Goal: Book appointment/travel/reservation

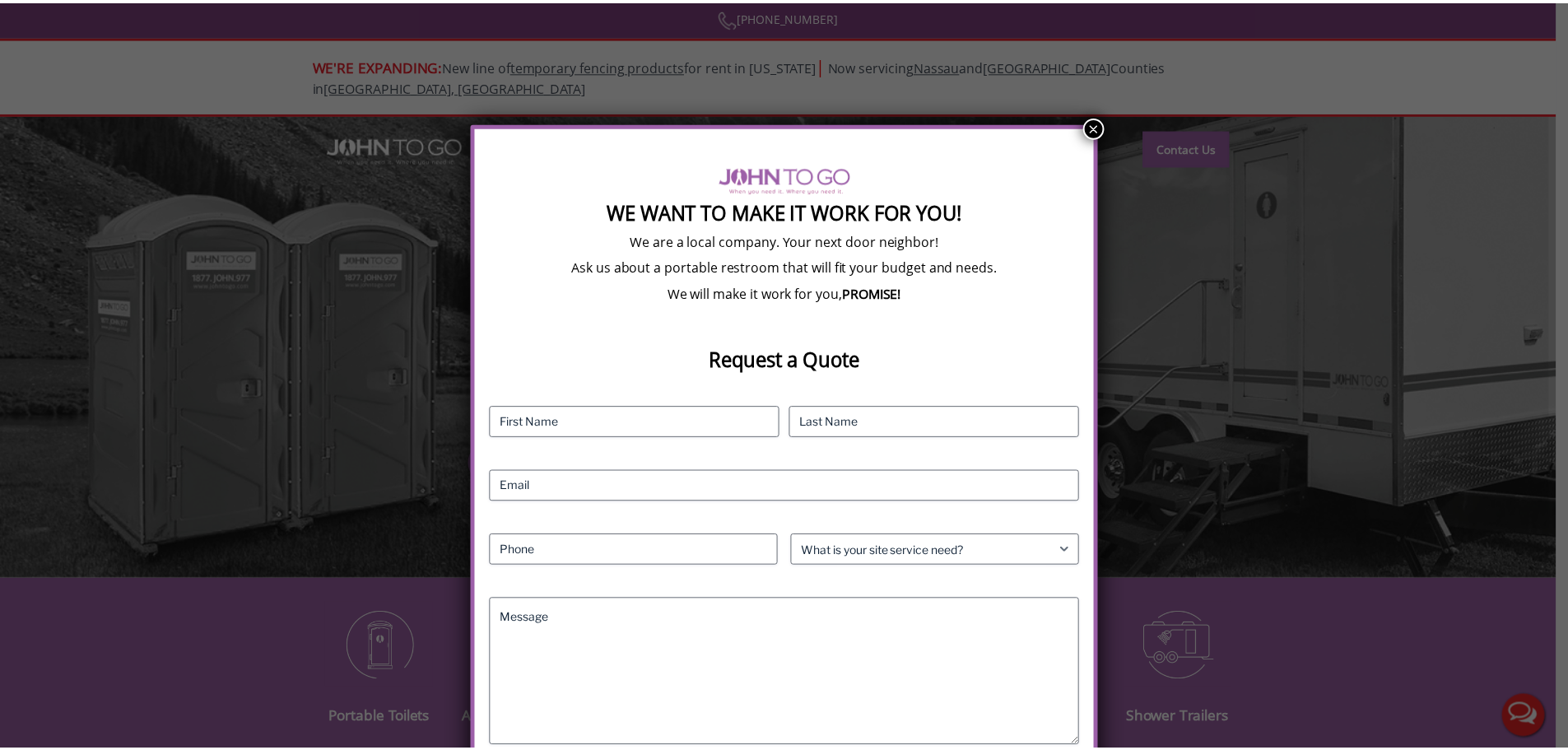
scroll to position [40, 0]
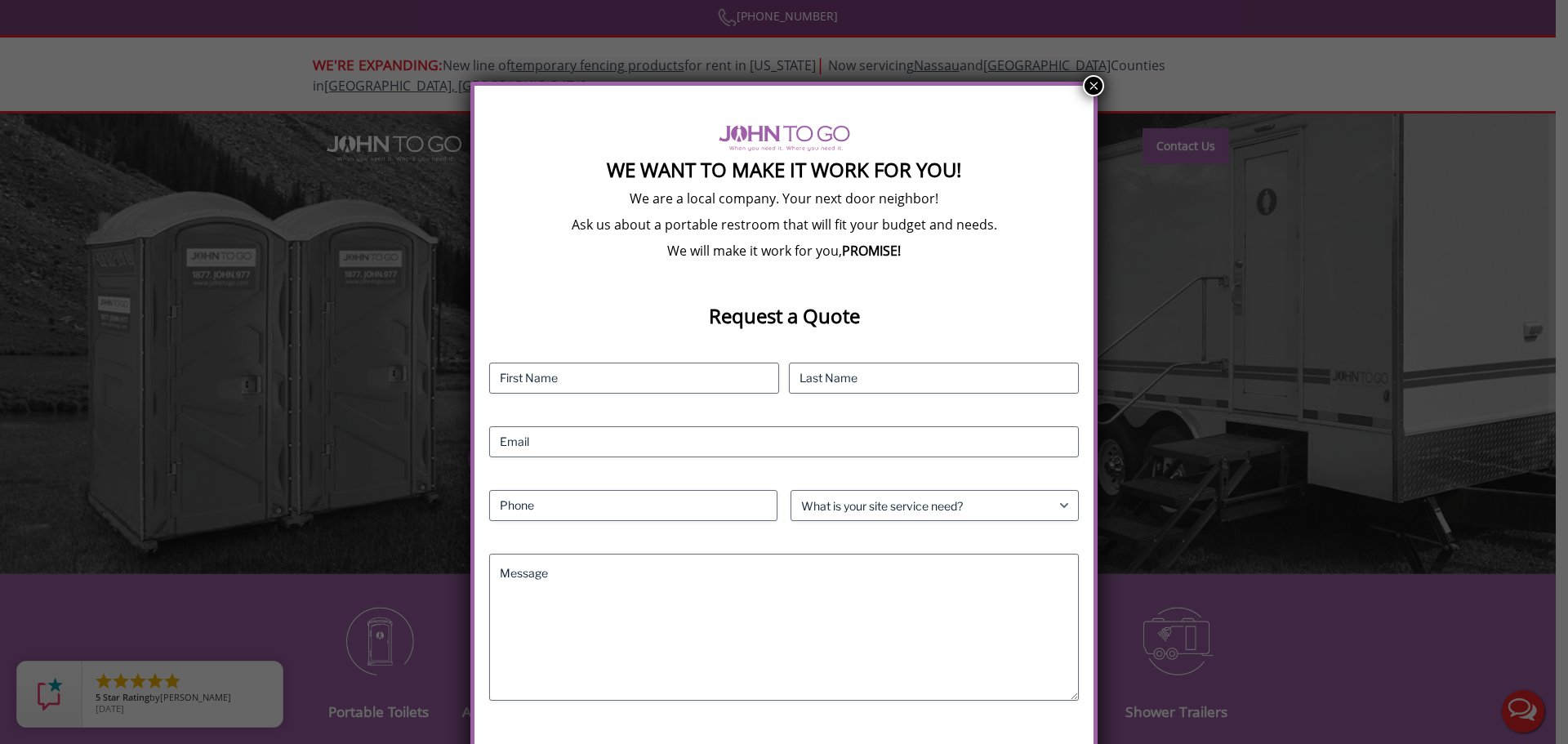
click at [1096, 88] on button "×" at bounding box center [1093, 85] width 21 height 21
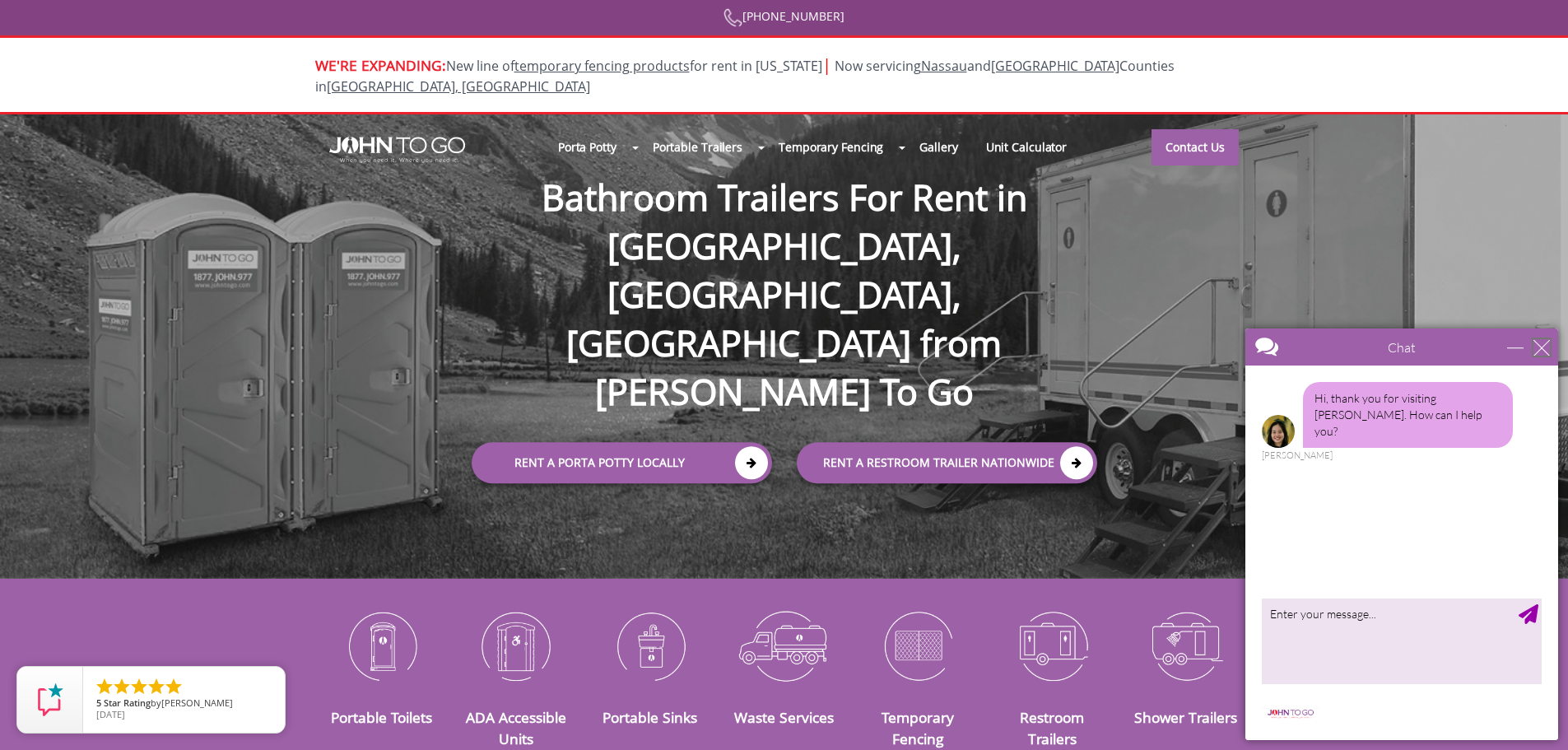
click at [1542, 343] on div "close" at bounding box center [1542, 347] width 17 height 17
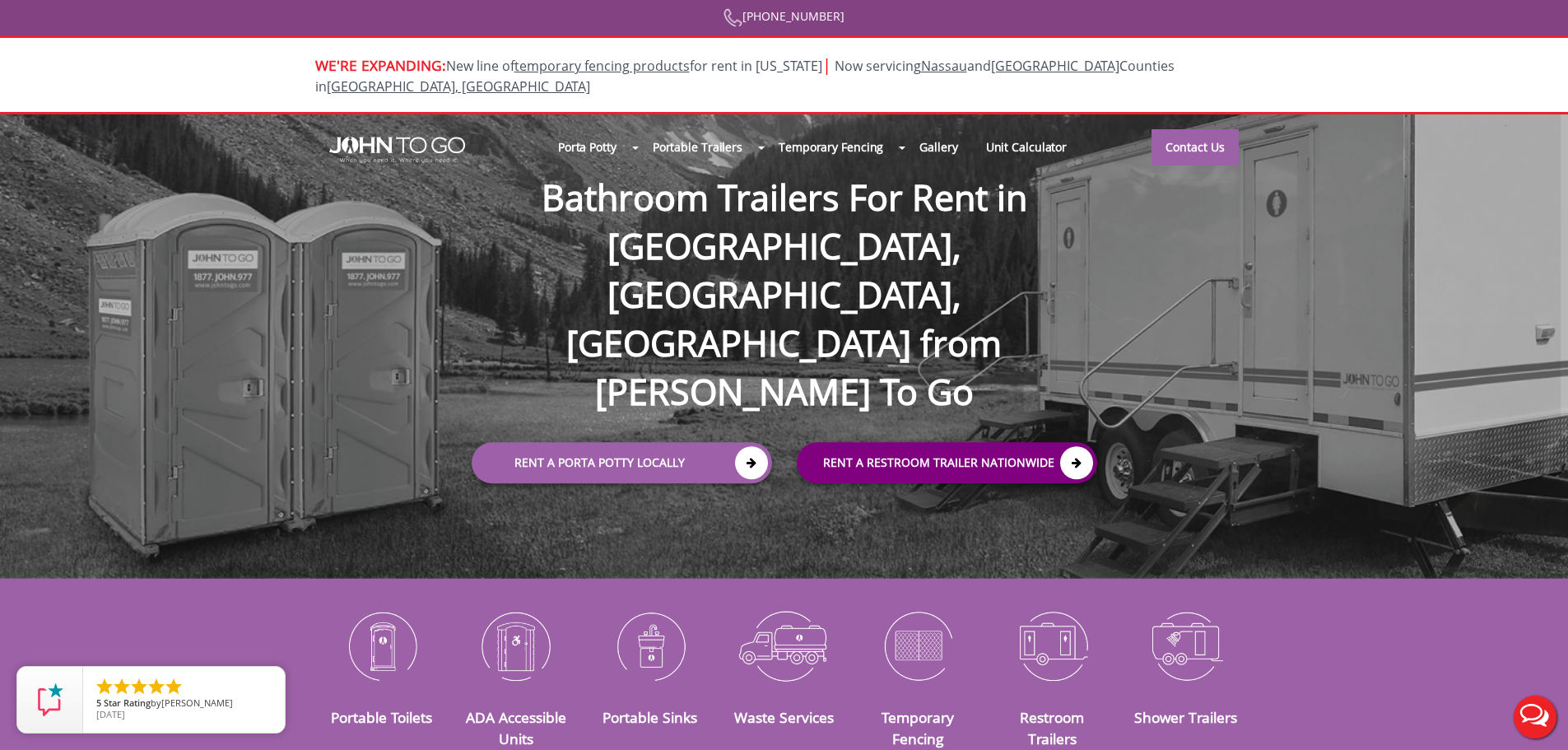
scroll to position [0, 0]
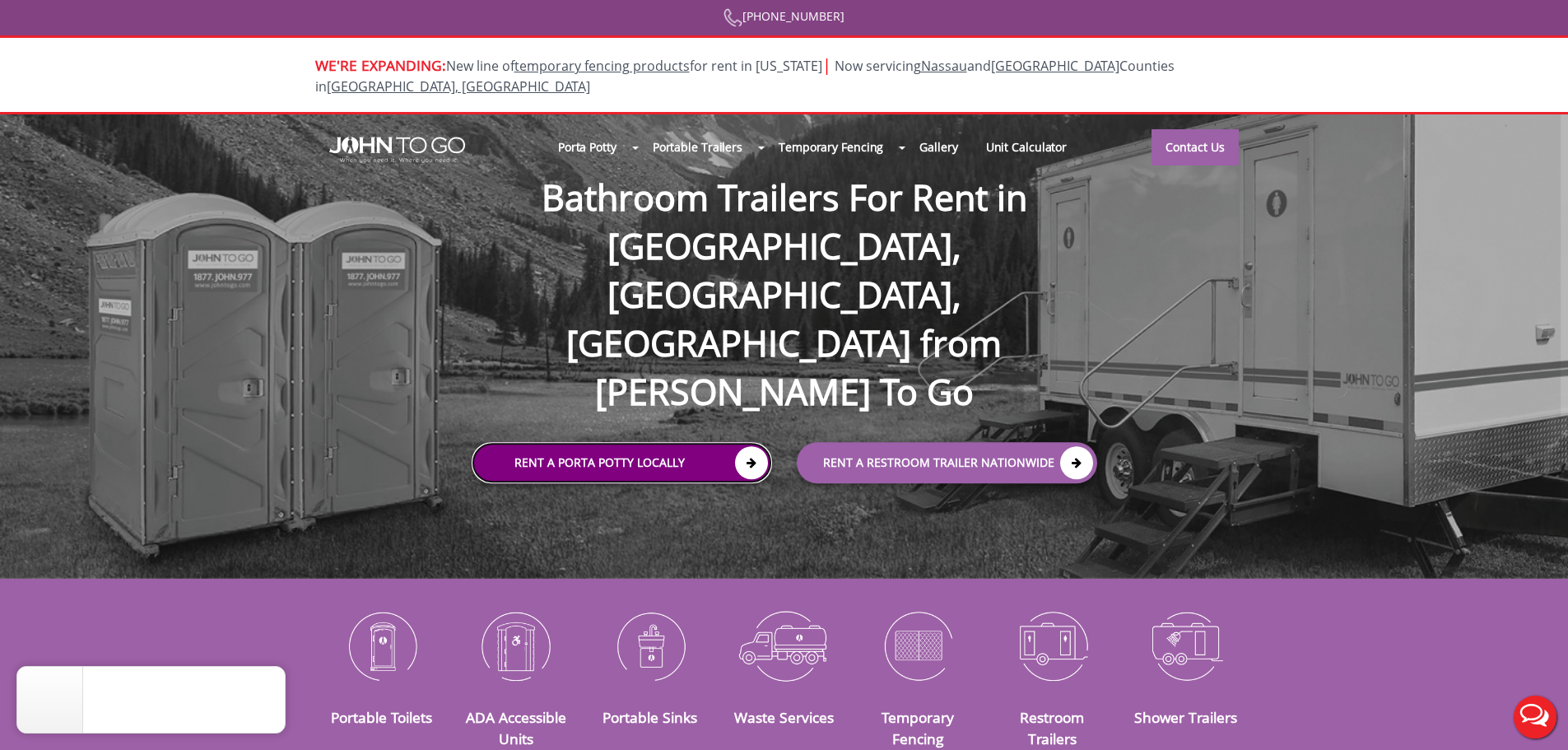
click at [740, 446] on icon at bounding box center [751, 462] width 33 height 33
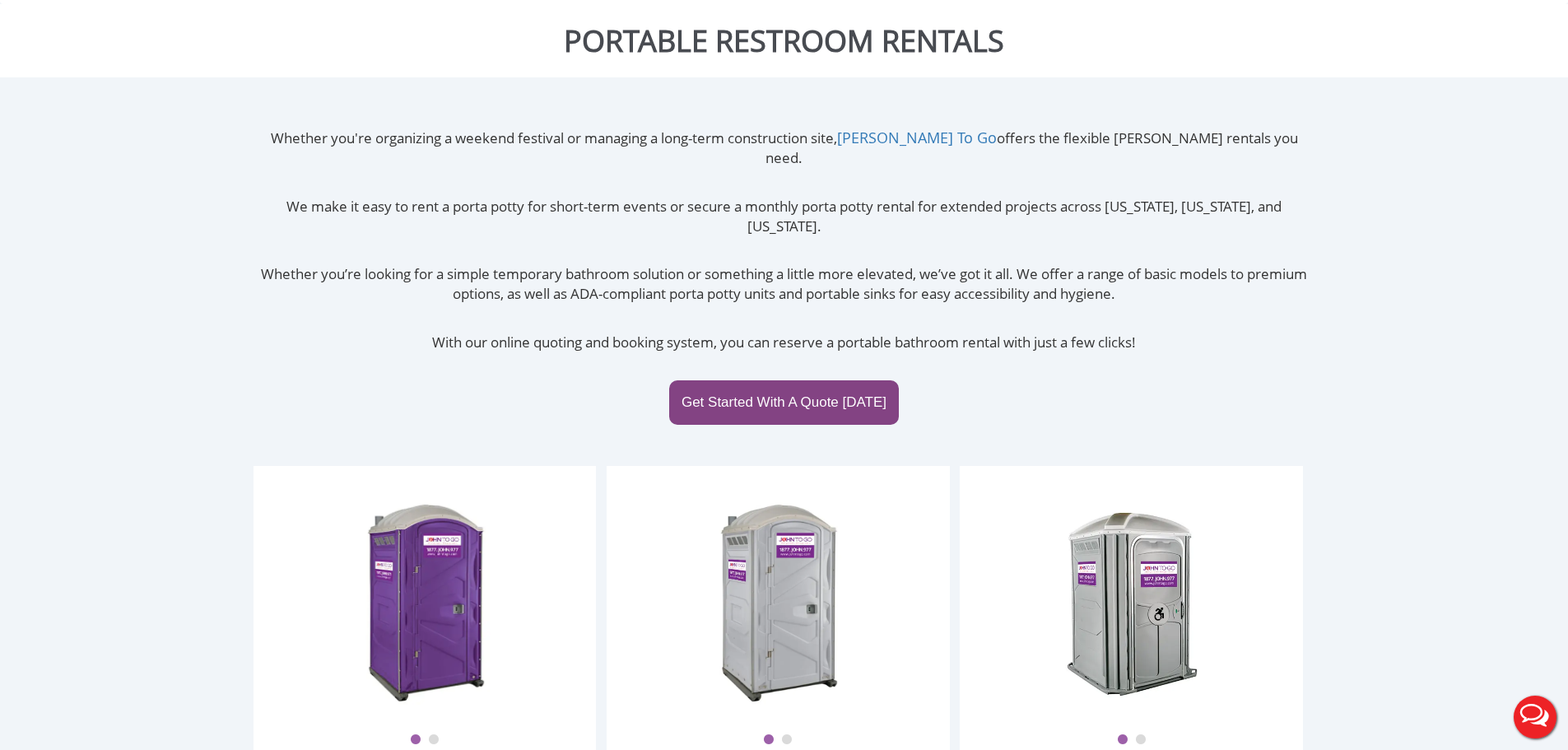
scroll to position [329, 0]
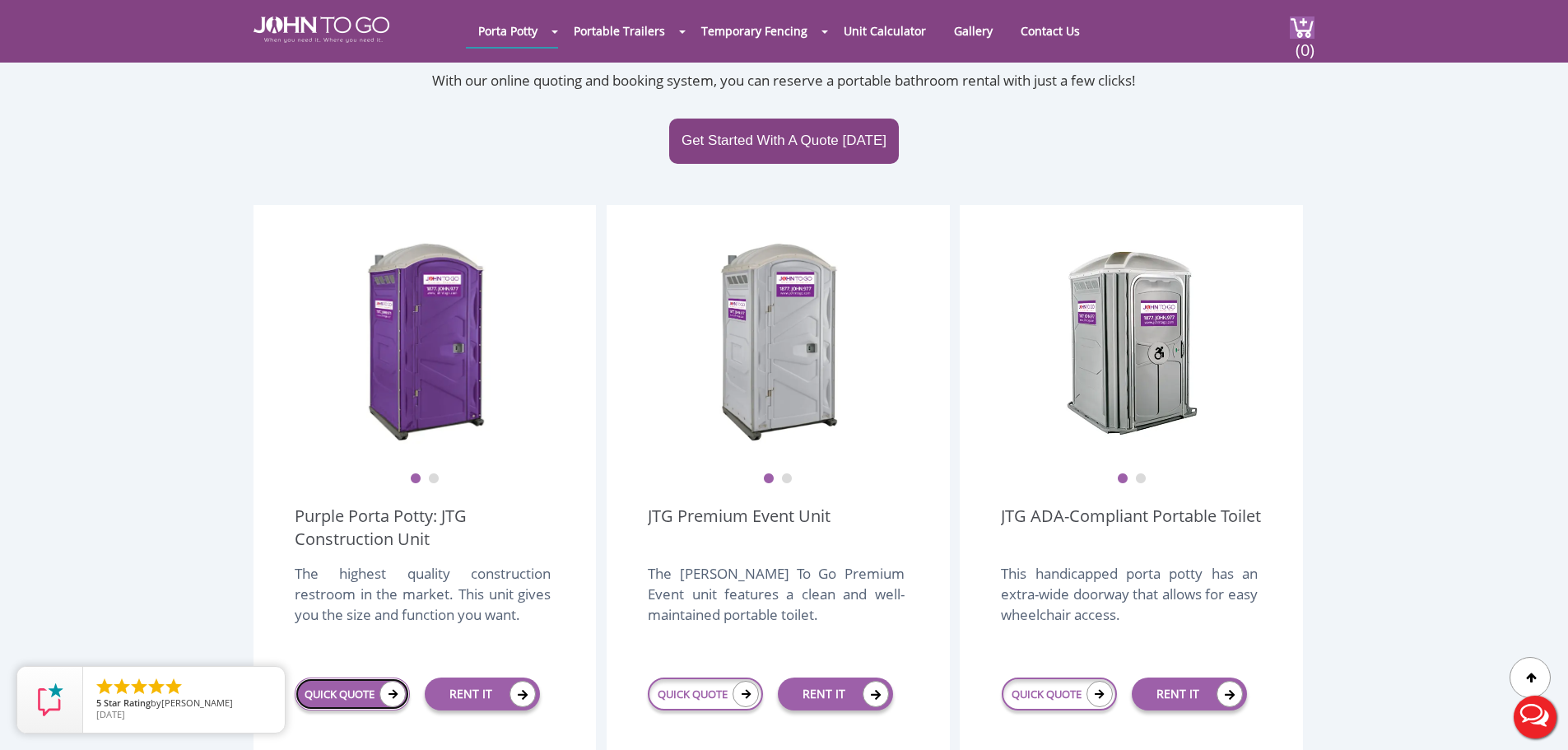
click at [372, 677] on link "QUICK QUOTE" at bounding box center [351, 694] width 115 height 33
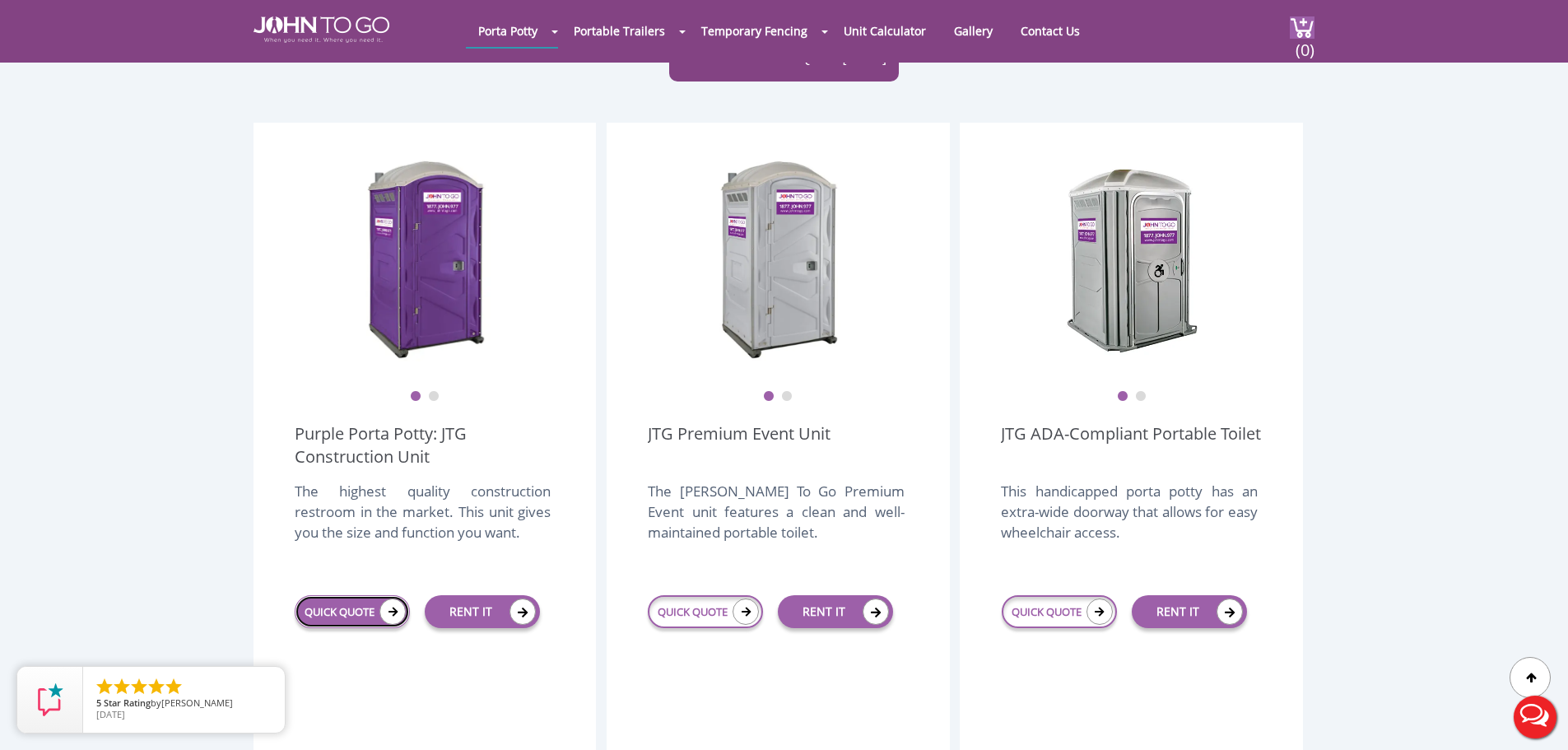
scroll to position [741, 0]
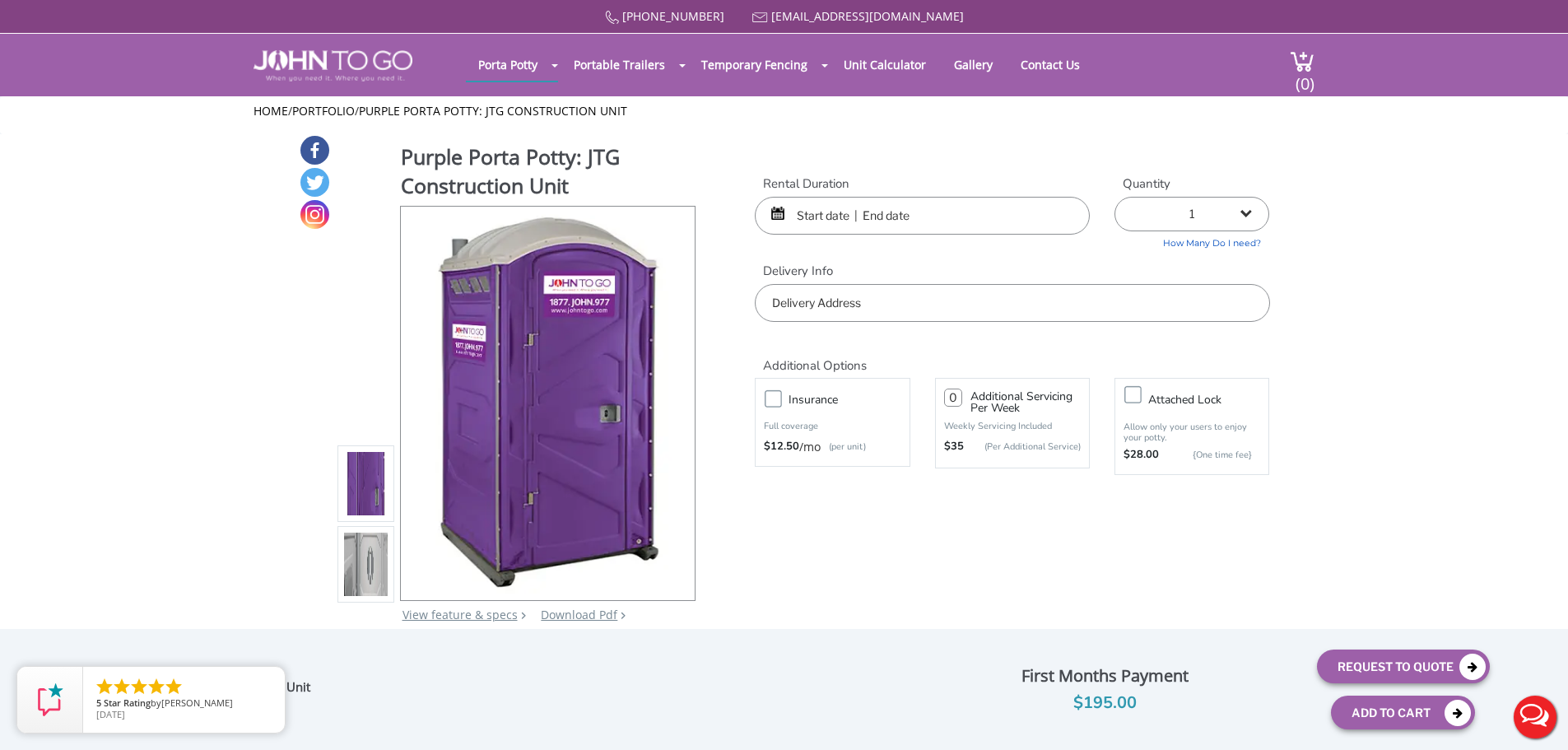
click at [979, 216] on input "text" at bounding box center [922, 215] width 335 height 38
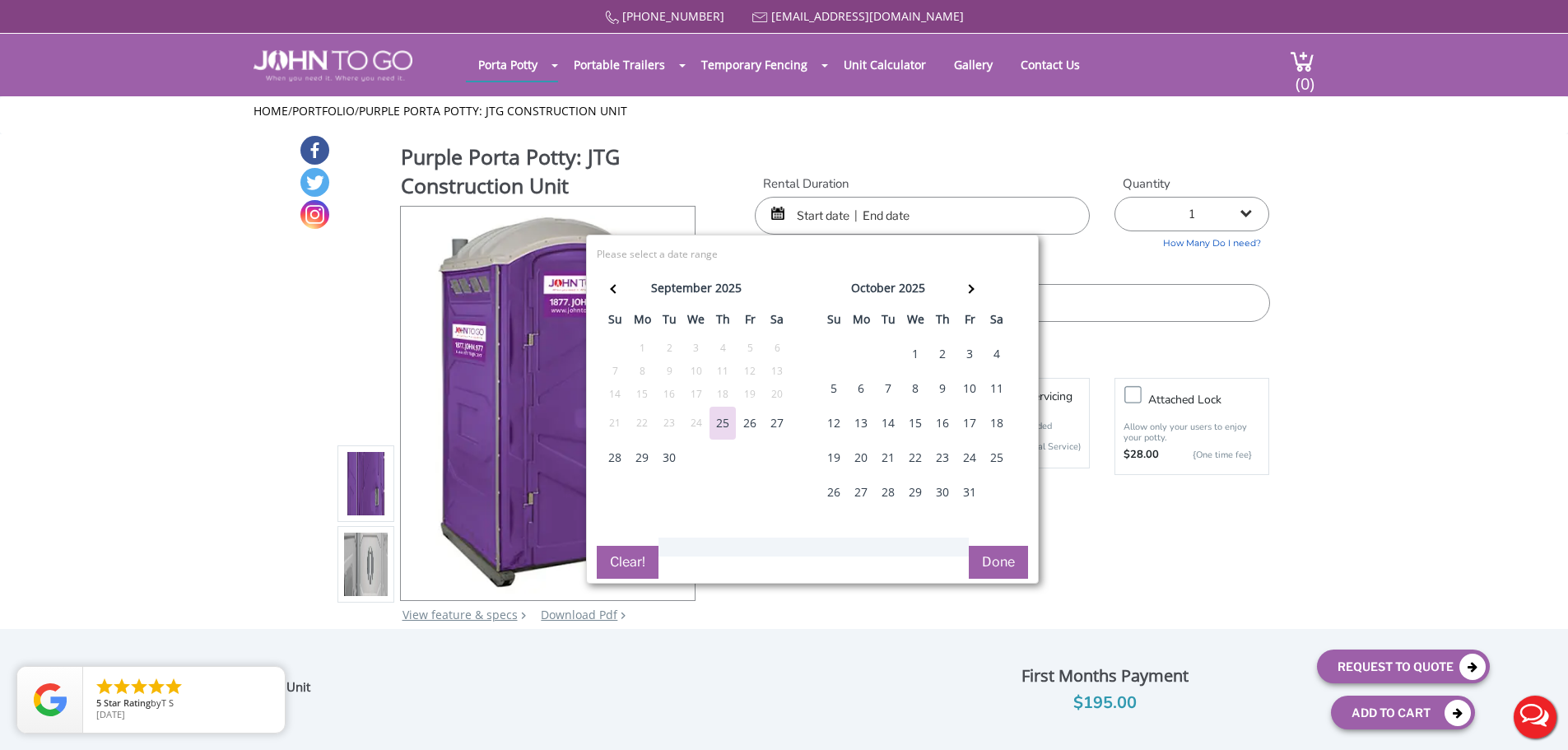
click at [914, 349] on div "1" at bounding box center [915, 354] width 27 height 33
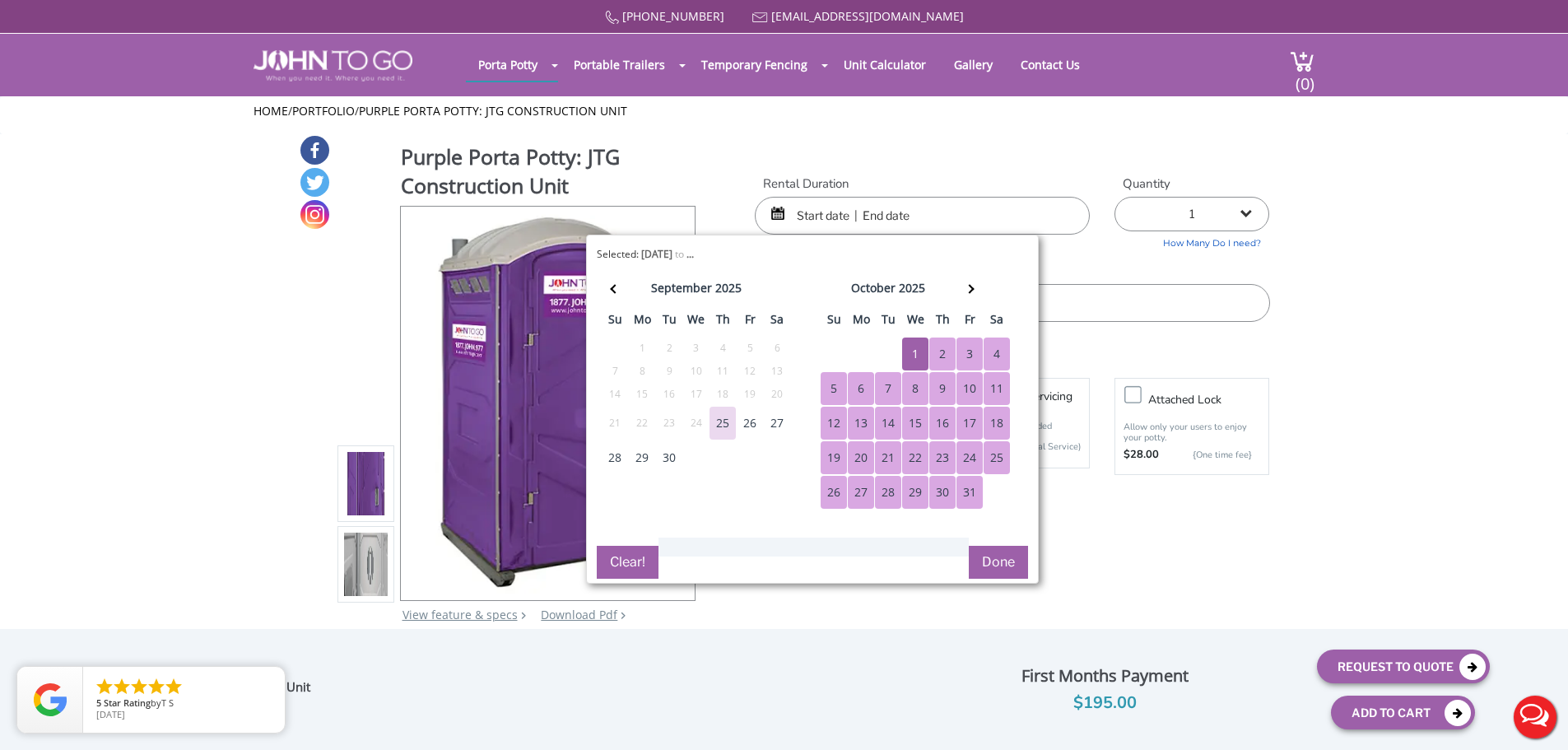
click at [971, 482] on div "31" at bounding box center [969, 492] width 27 height 33
type input "10/01/2025 to 10/31/2025"
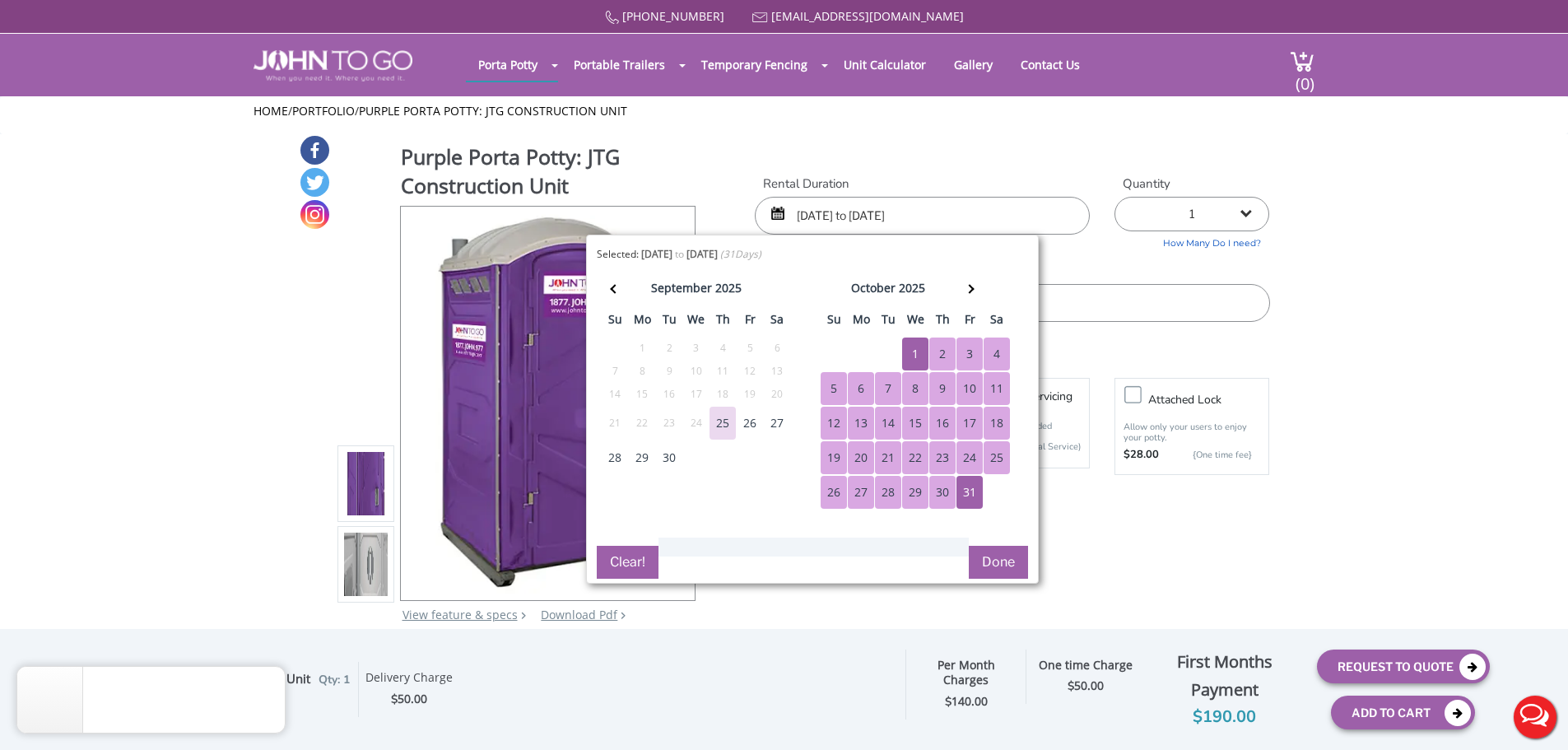
click at [1006, 571] on button "Done" at bounding box center [999, 562] width 59 height 33
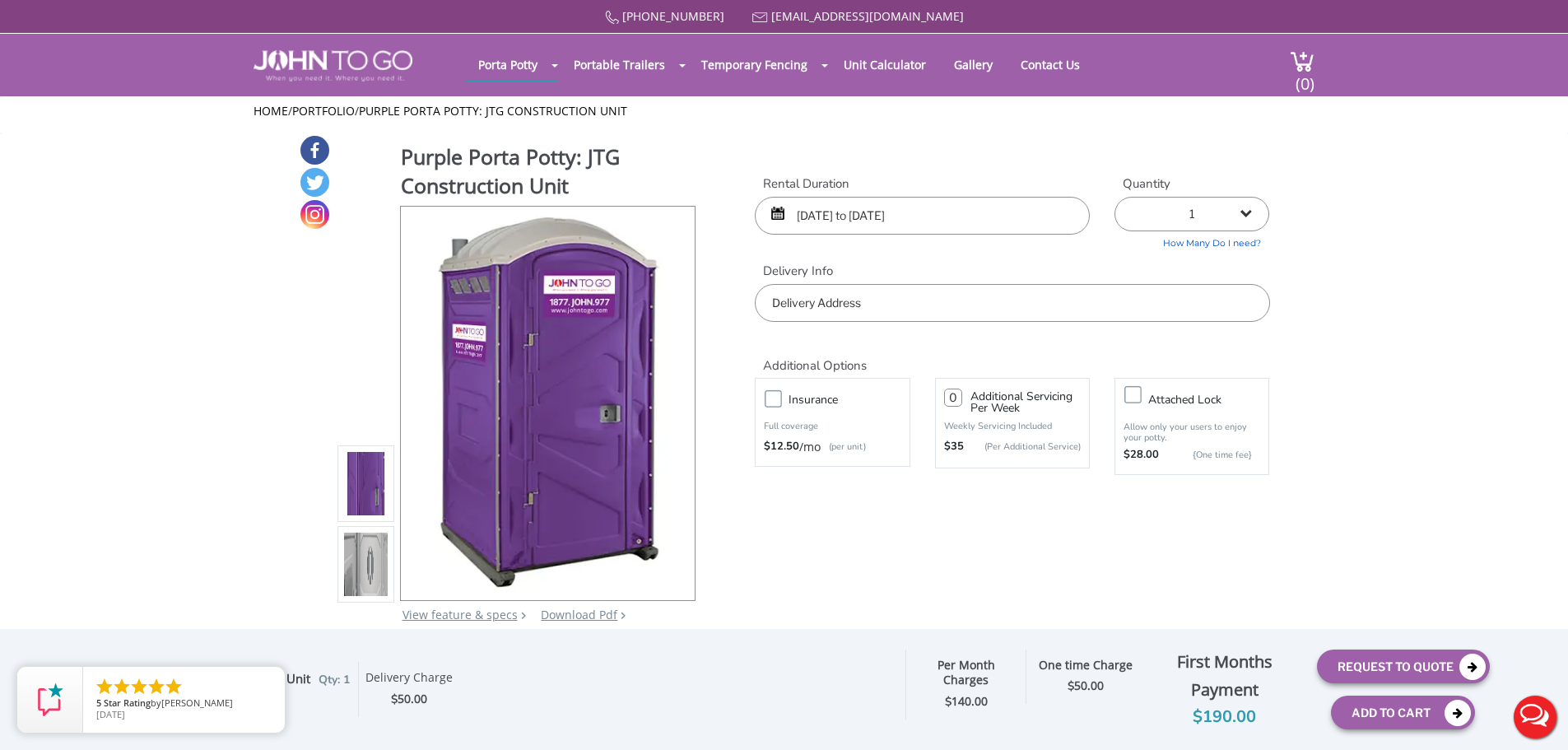
click at [368, 558] on img at bounding box center [366, 564] width 44 height 388
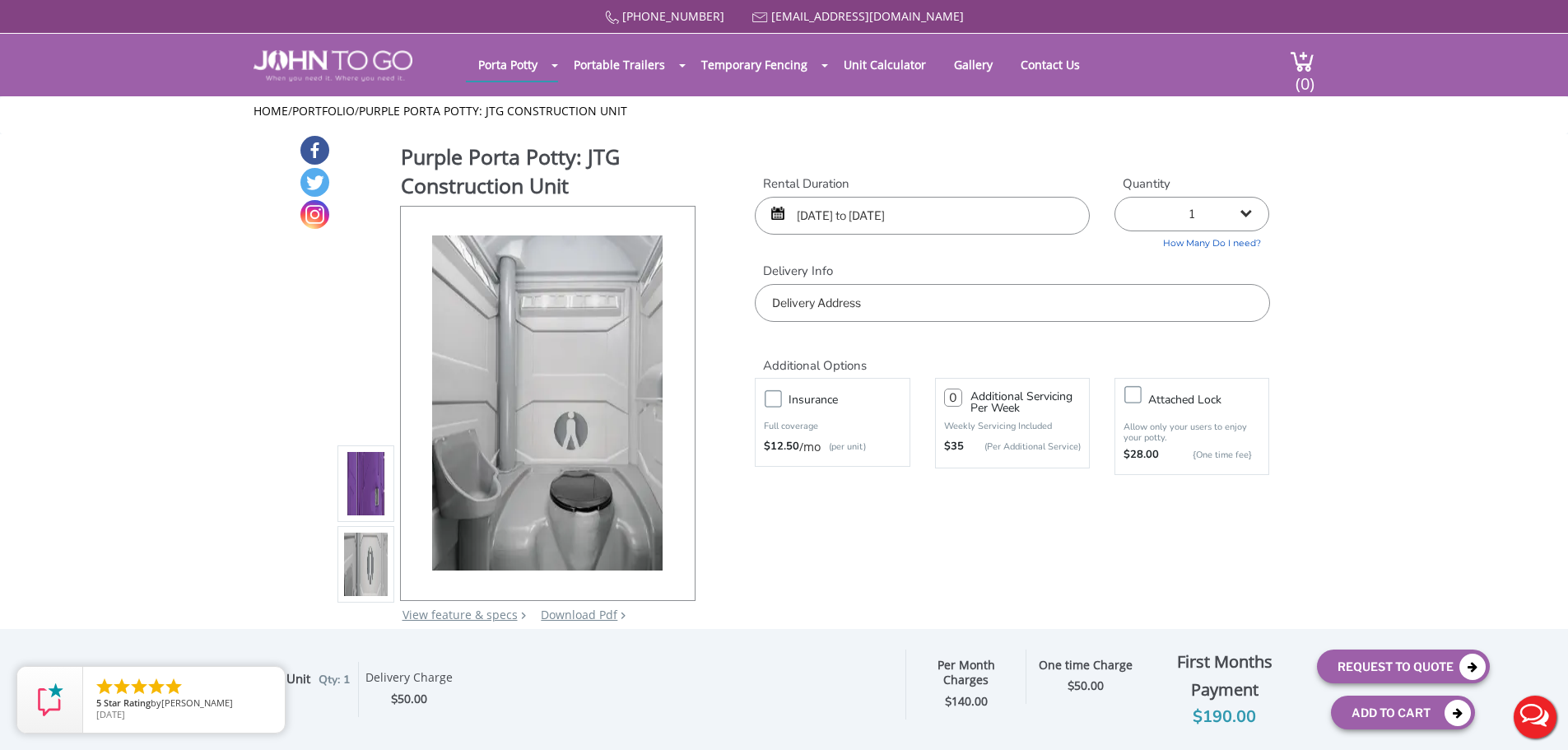
click at [381, 497] on img at bounding box center [366, 483] width 44 height 388
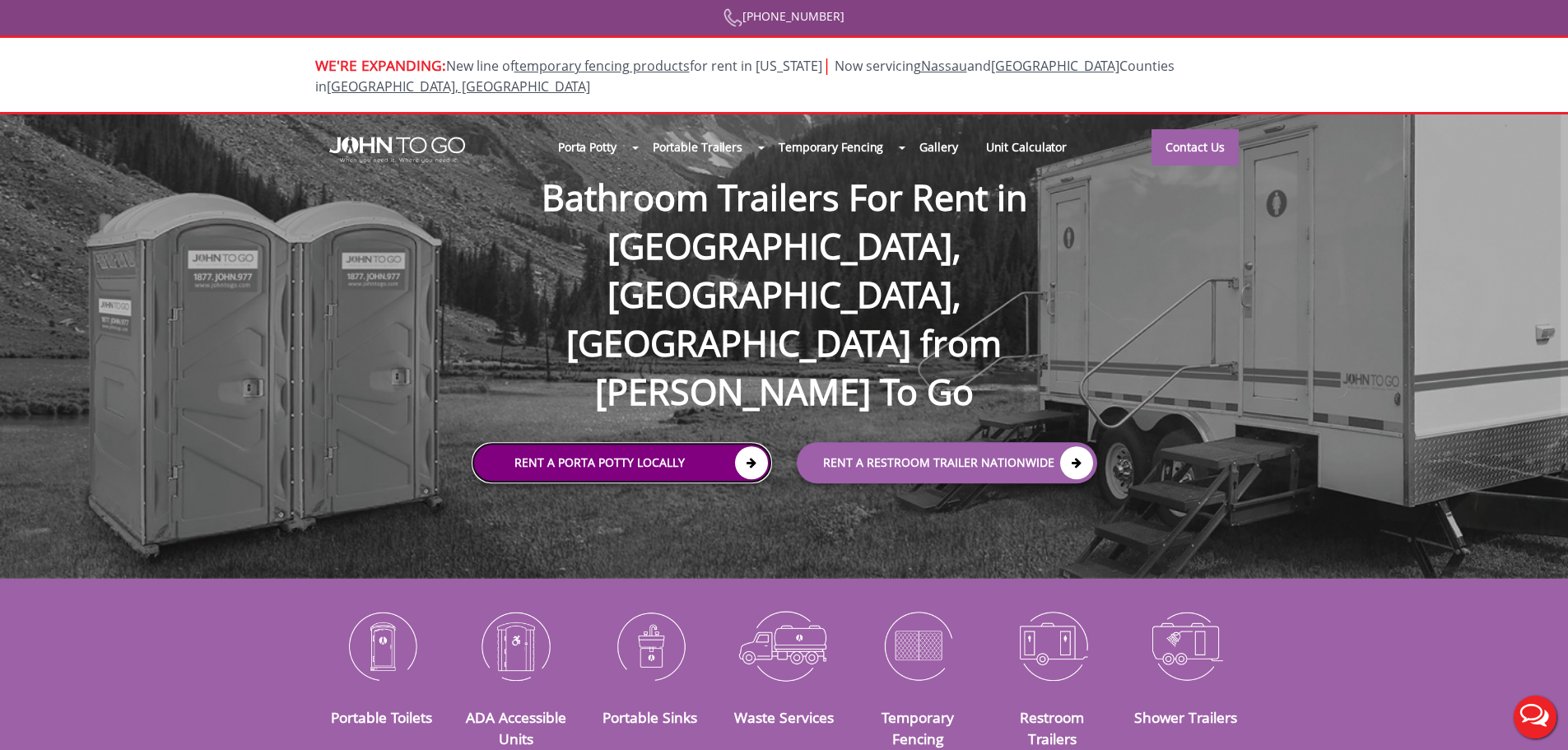
click at [739, 446] on icon at bounding box center [751, 462] width 33 height 33
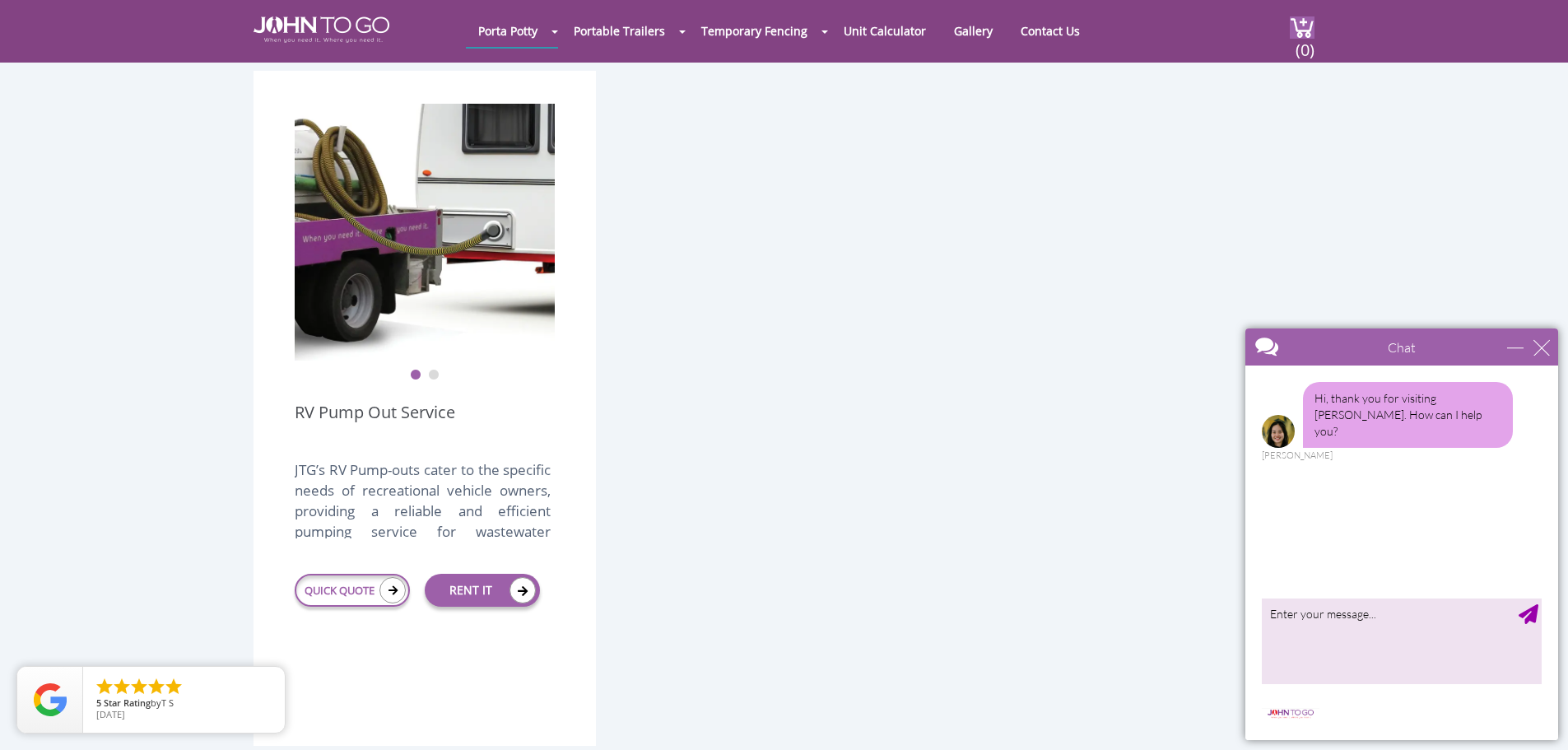
scroll to position [3044, 0]
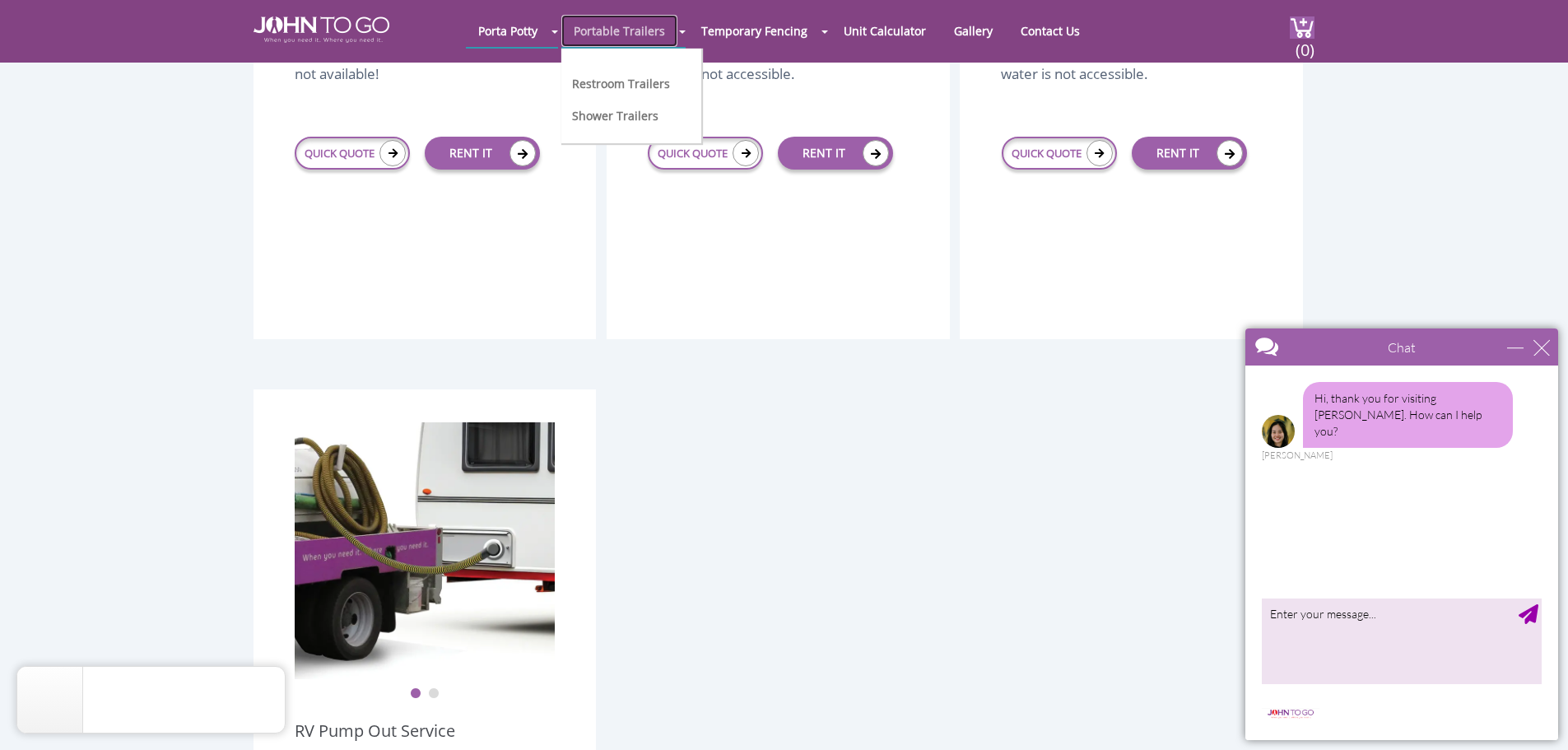
click at [647, 26] on link "Portable Trailers" at bounding box center [620, 30] width 116 height 32
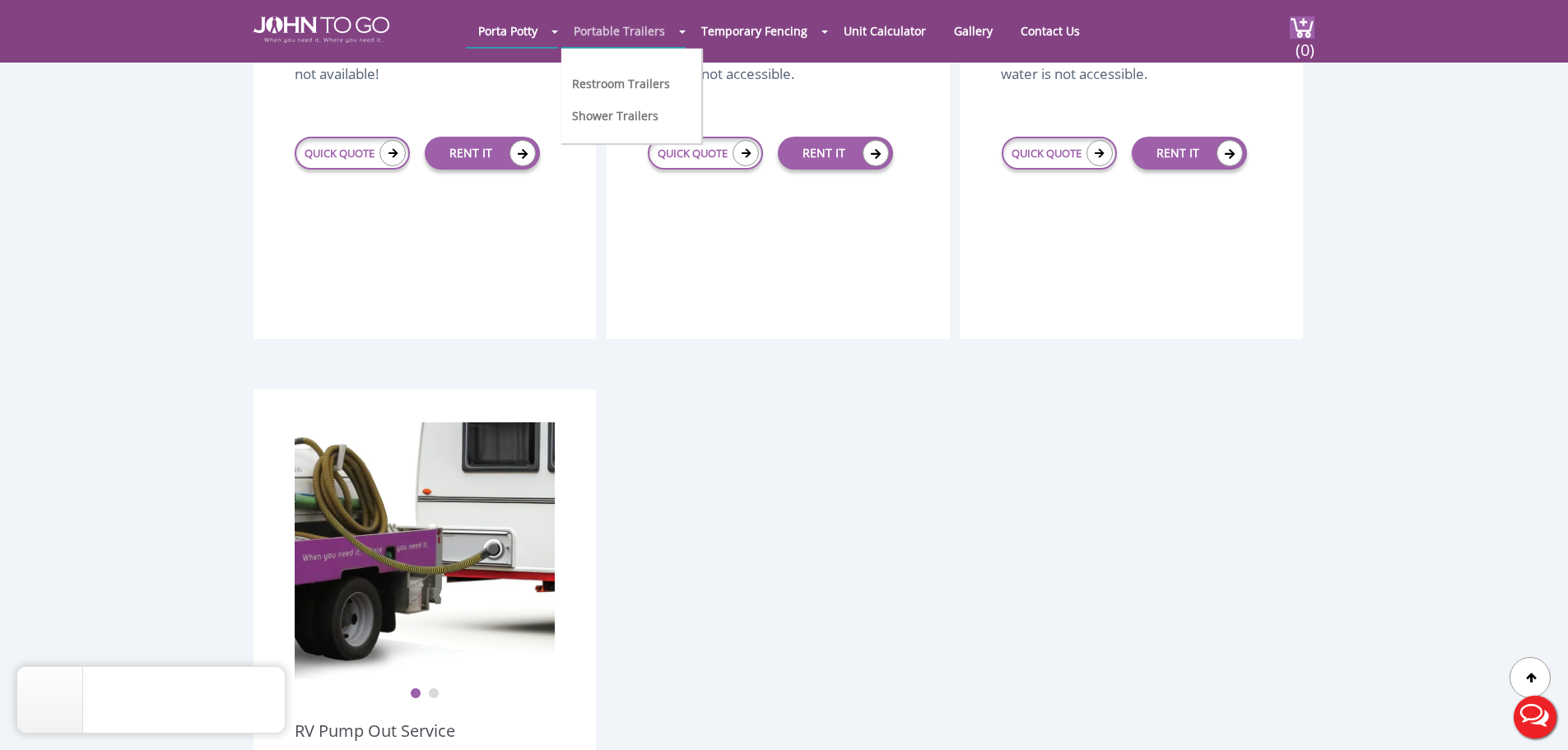
scroll to position [0, 0]
